Goal: Information Seeking & Learning: Stay updated

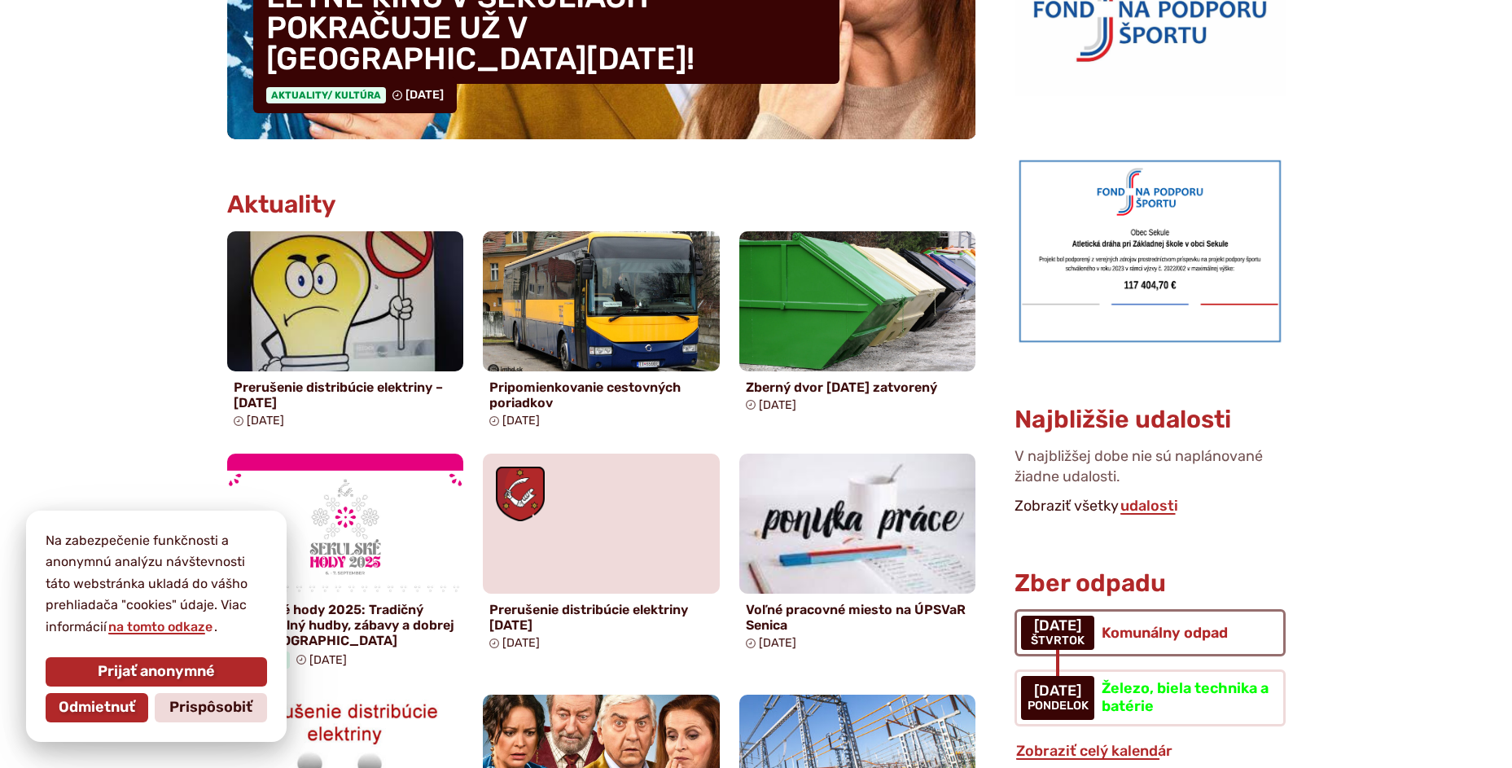
scroll to position [651, 0]
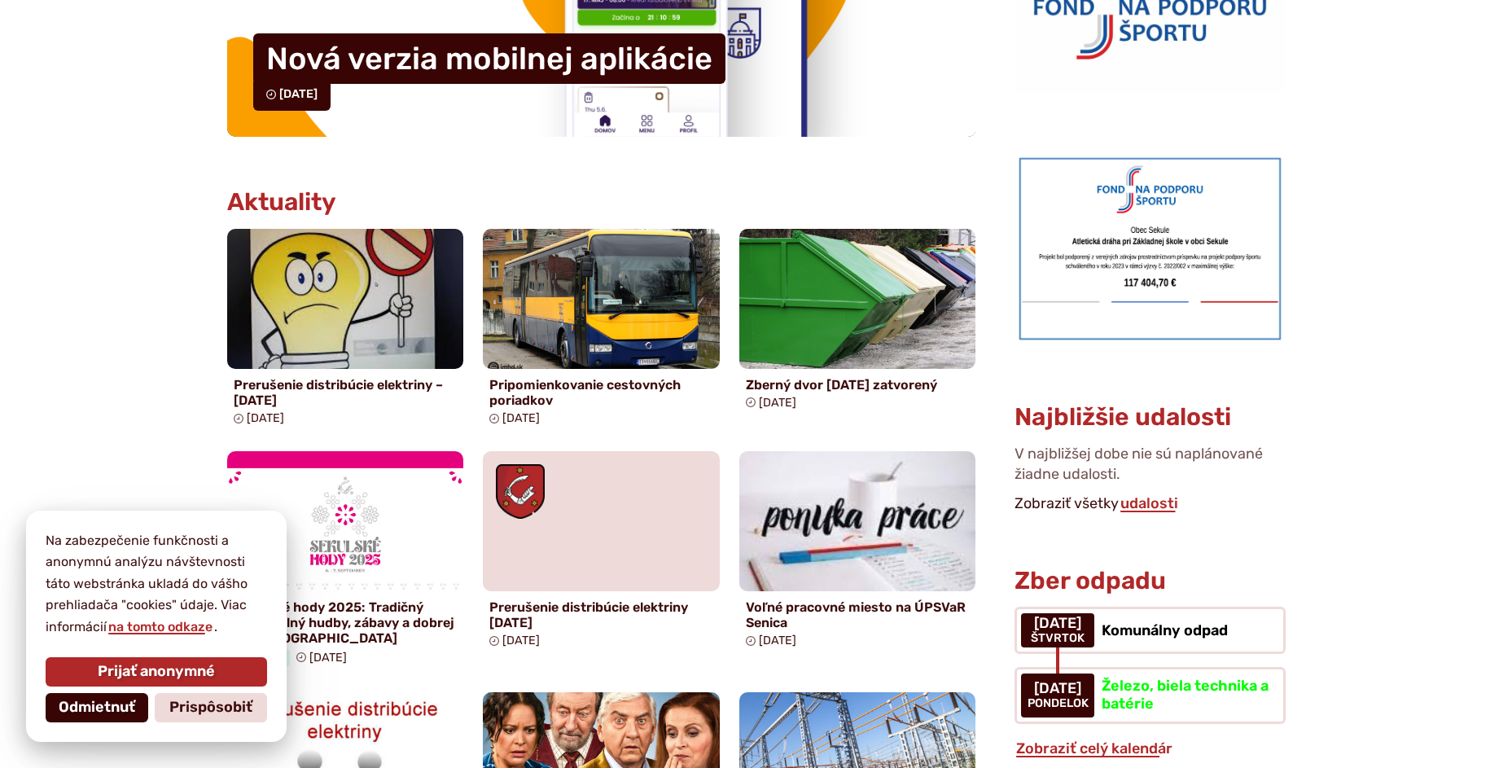
click at [67, 711] on span "Odmietnuť" at bounding box center [97, 707] width 77 height 18
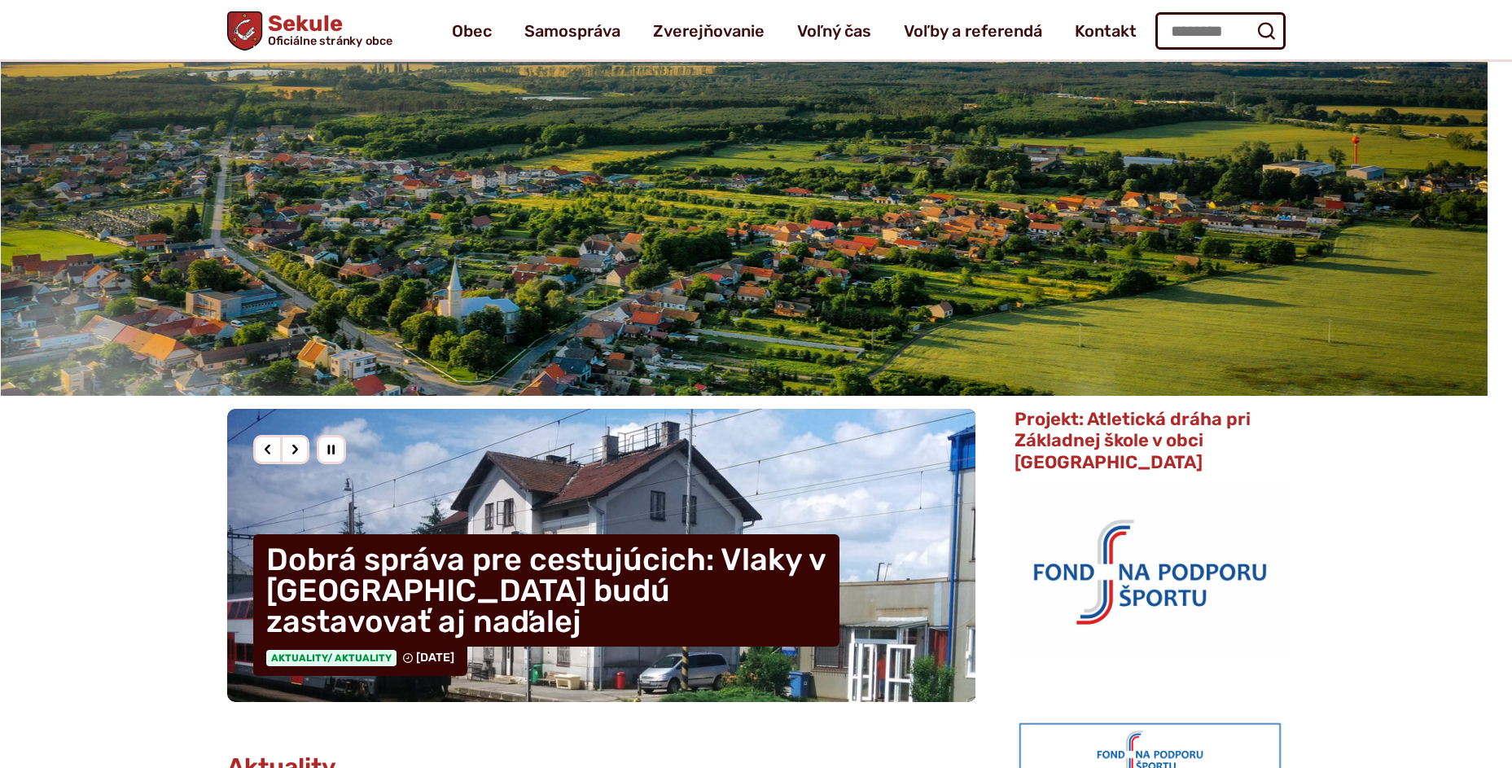
scroll to position [81, 0]
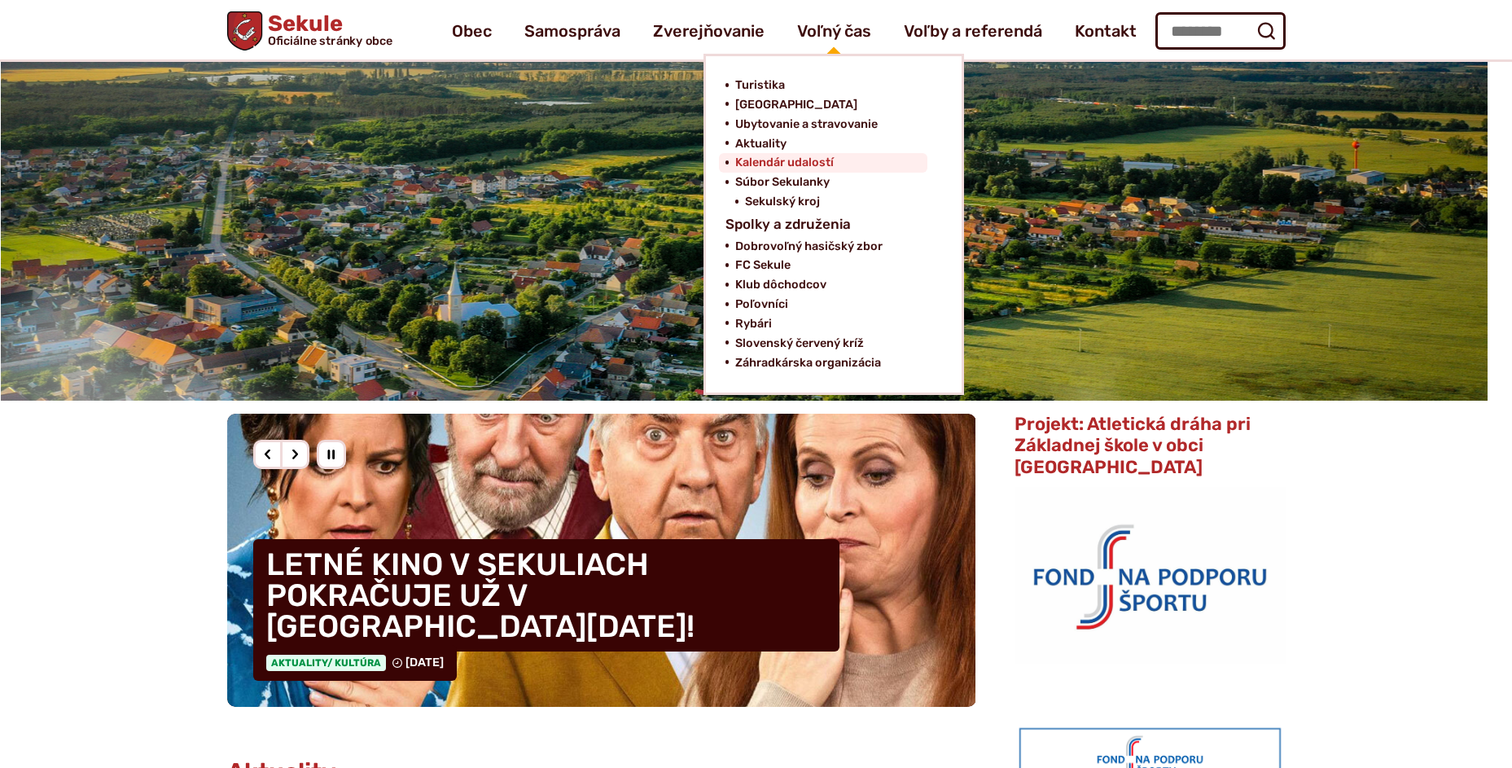
click at [791, 166] on span "Kalendár udalostí" at bounding box center [784, 163] width 98 height 20
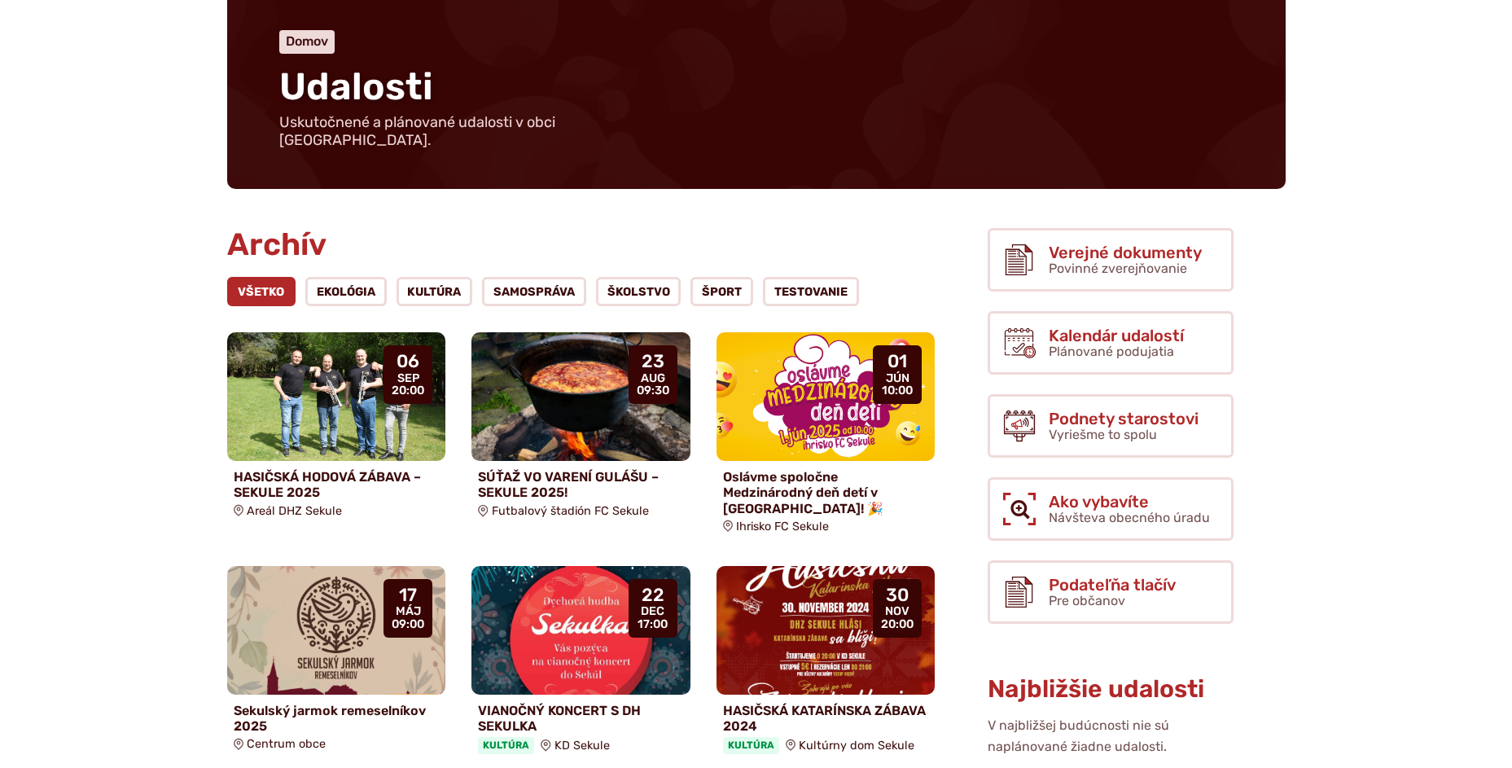
scroll to position [244, 0]
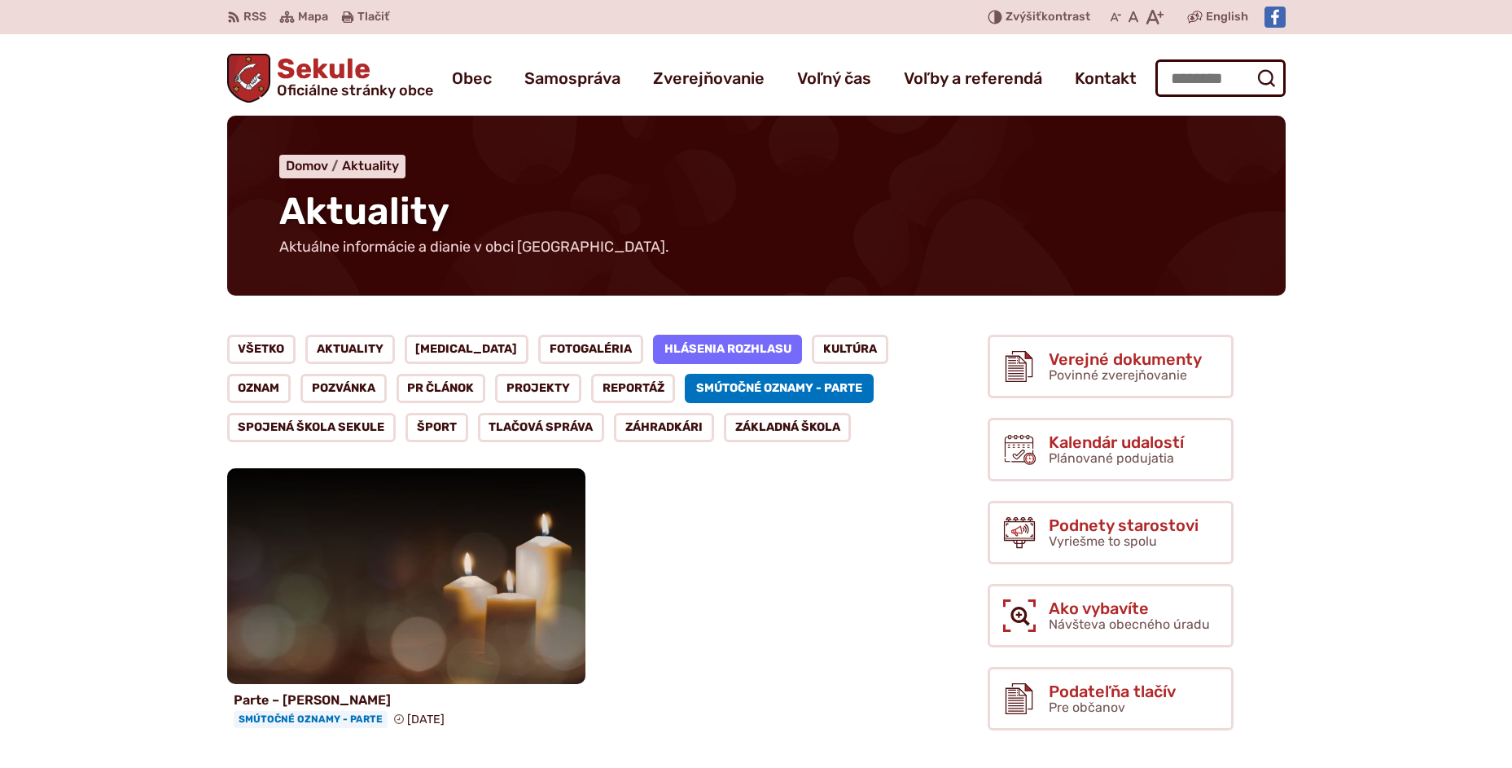
click at [668, 341] on link "Hlásenia rozhlasu" at bounding box center [728, 349] width 150 height 29
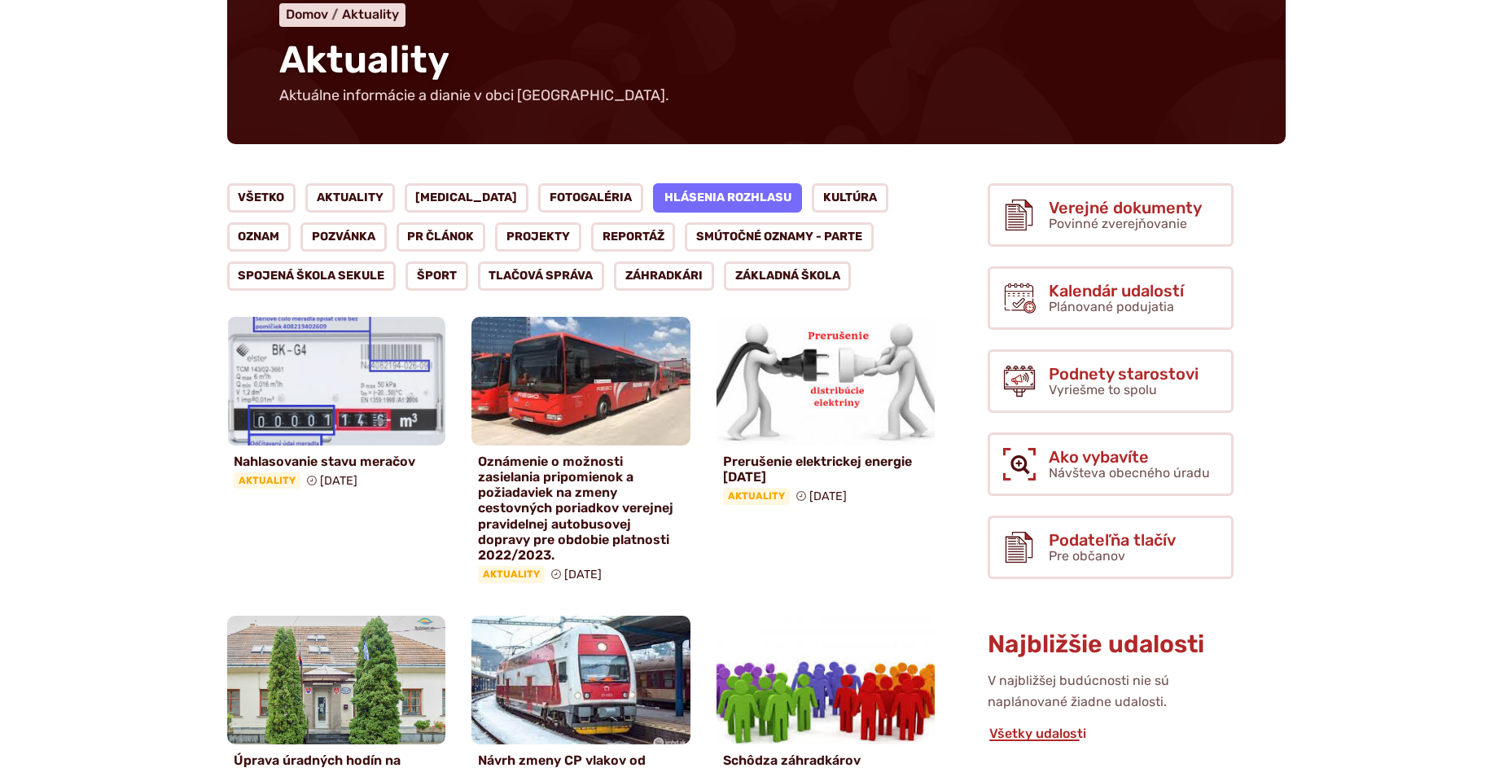
scroll to position [407, 0]
